Goal: Task Accomplishment & Management: Use online tool/utility

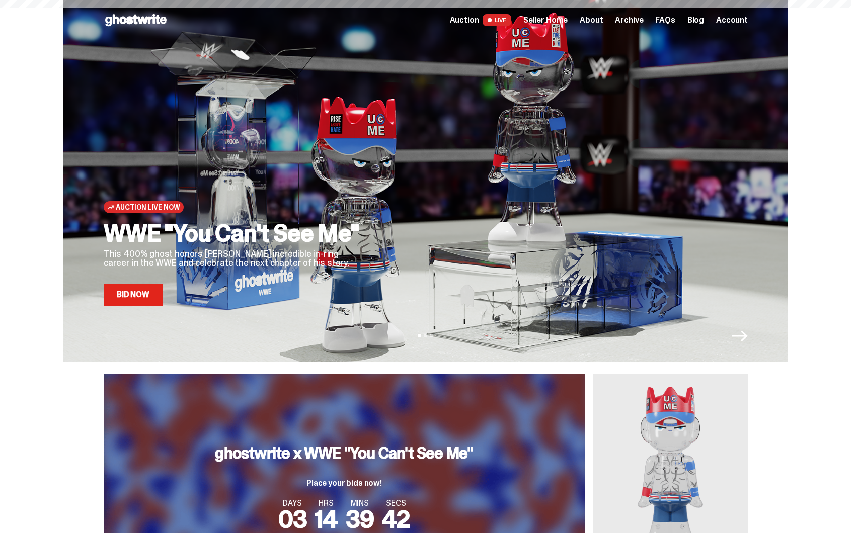
click at [551, 20] on span "Seller Home" at bounding box center [545, 20] width 44 height 8
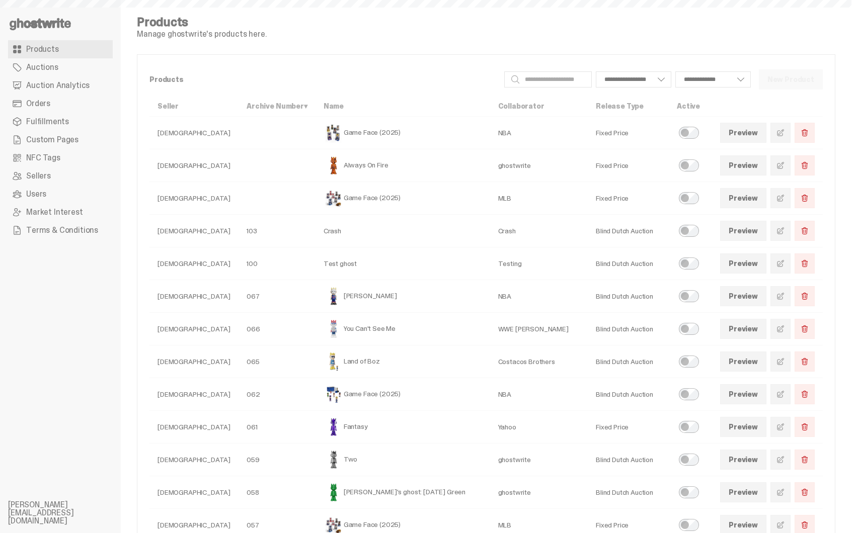
click at [66, 90] on span "Auction Analytics" at bounding box center [57, 85] width 63 height 8
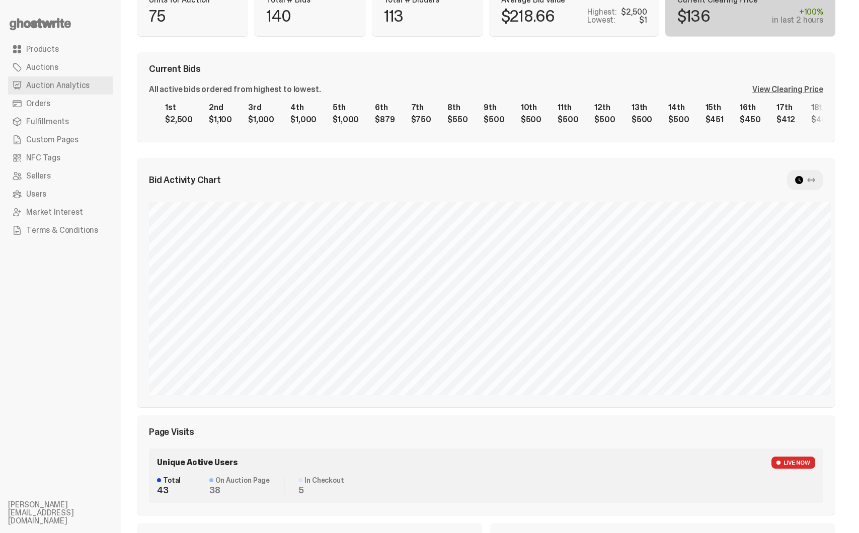
scroll to position [174, 0]
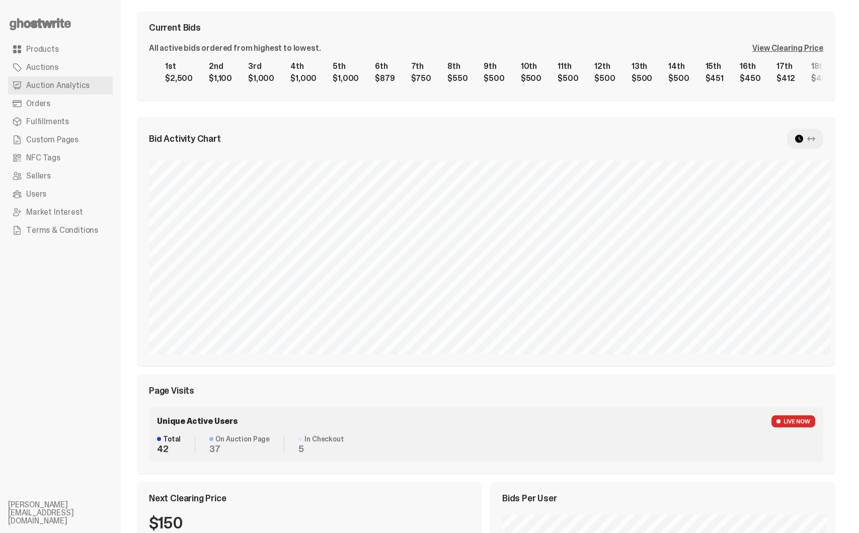
click at [815, 139] on icon at bounding box center [811, 139] width 8 height 8
click at [800, 140] on div at bounding box center [805, 139] width 36 height 20
click at [803, 139] on use at bounding box center [799, 139] width 8 height 8
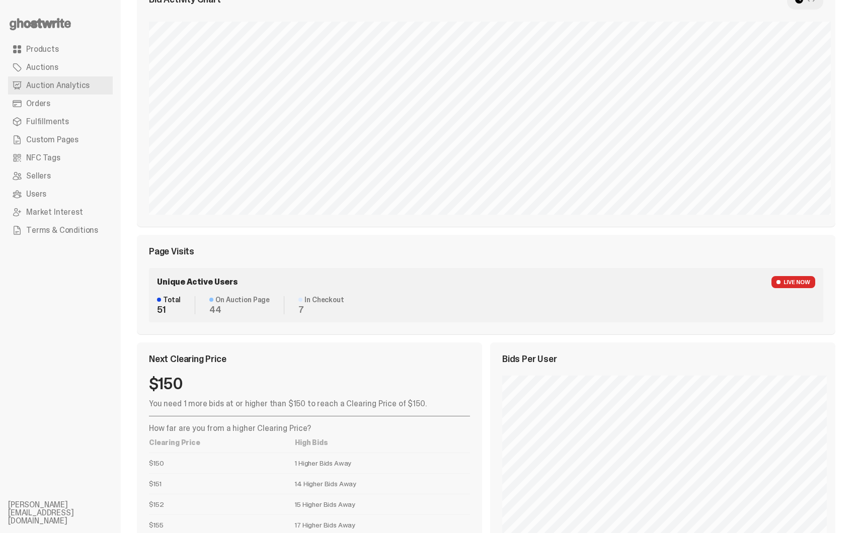
scroll to position [248, 0]
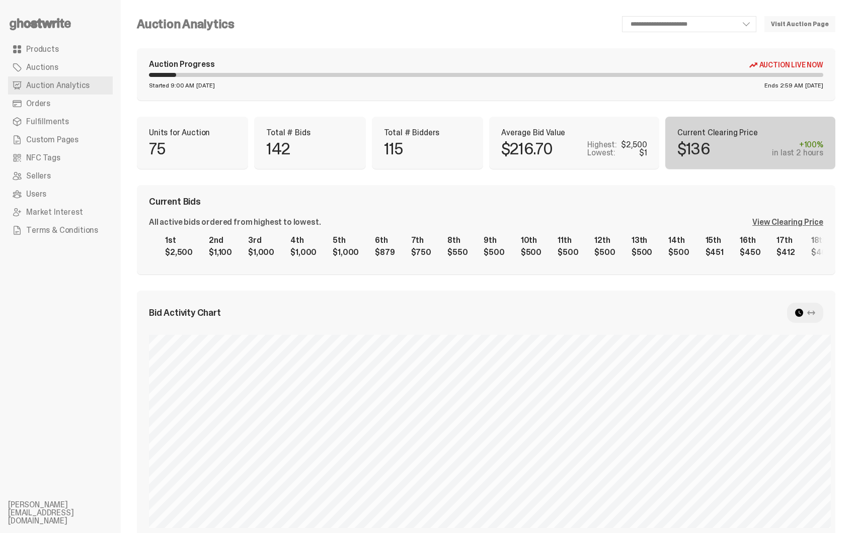
scroll to position [248, 0]
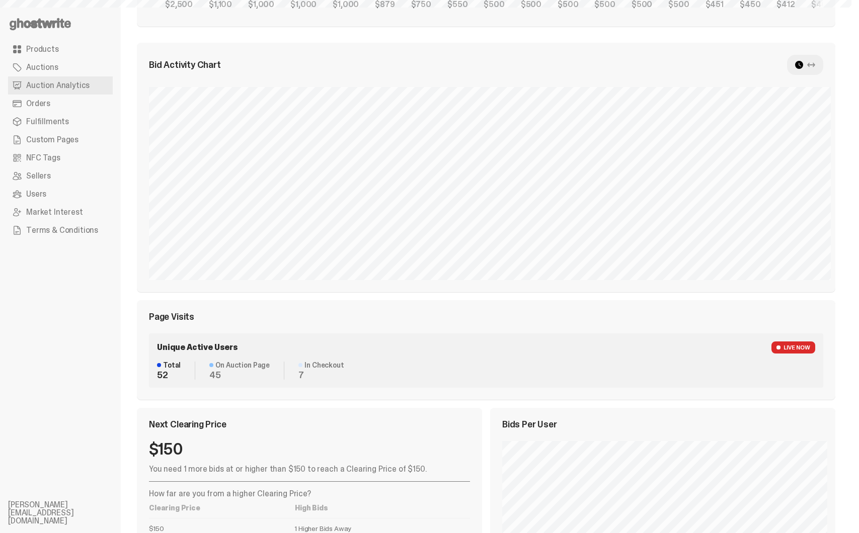
select select "**"
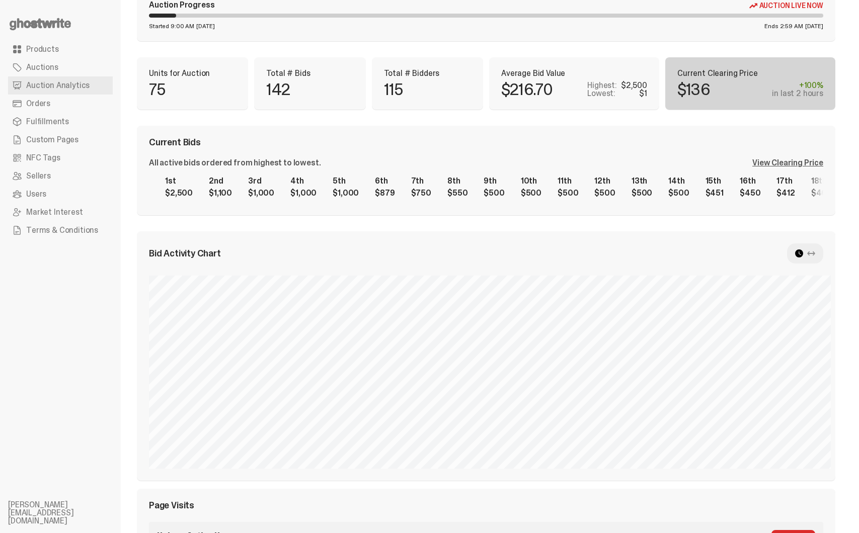
scroll to position [59, 0]
